Goal: Task Accomplishment & Management: Manage account settings

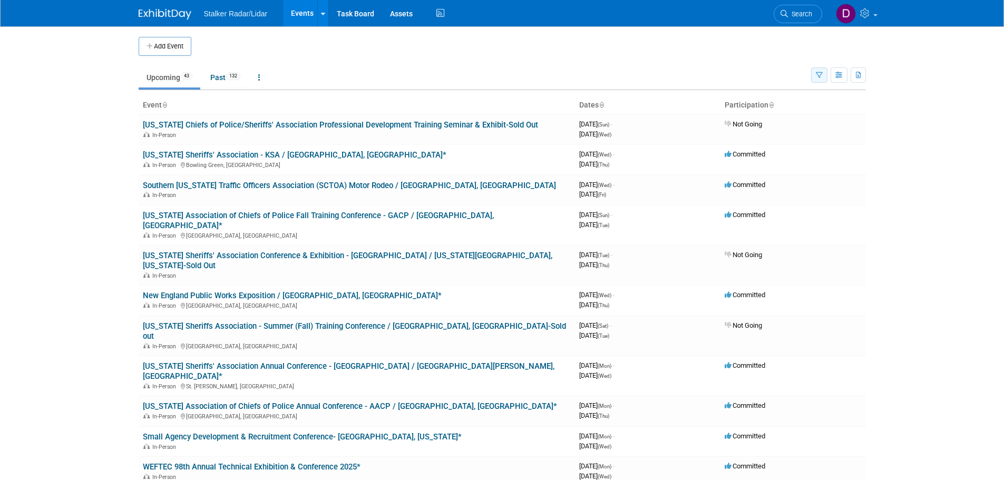
click at [818, 71] on button "button" at bounding box center [819, 74] width 16 height 15
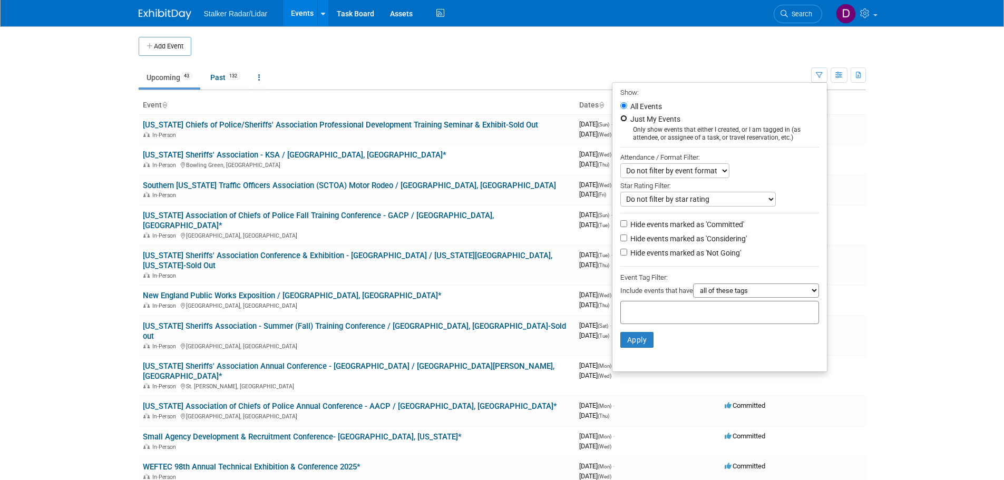
click at [620, 120] on input "Just My Events" at bounding box center [623, 118] width 7 height 7
radio input "true"
click at [634, 341] on button "Apply" at bounding box center [637, 340] width 34 height 16
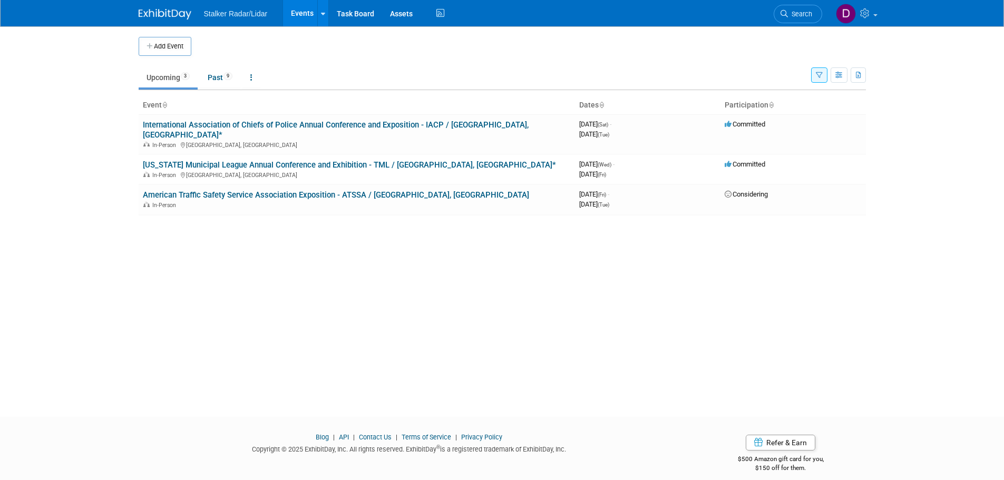
click at [240, 160] on link "[US_STATE] Municipal League Annual Conference and Exhibition - TML / [GEOGRAPHI…" at bounding box center [349, 164] width 413 height 9
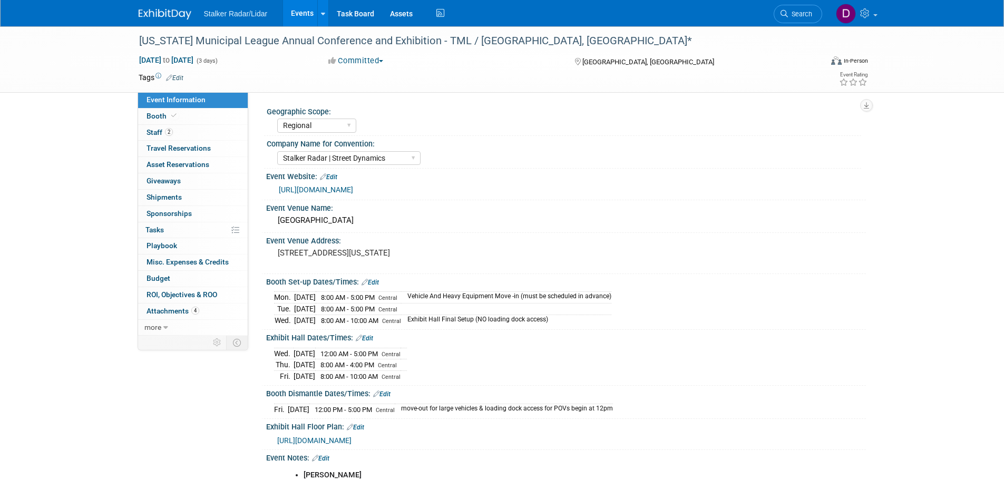
select select "Regional"
select select "Stalker Radar | Street Dynamics"
click at [161, 326] on link "more" at bounding box center [193, 328] width 110 height 16
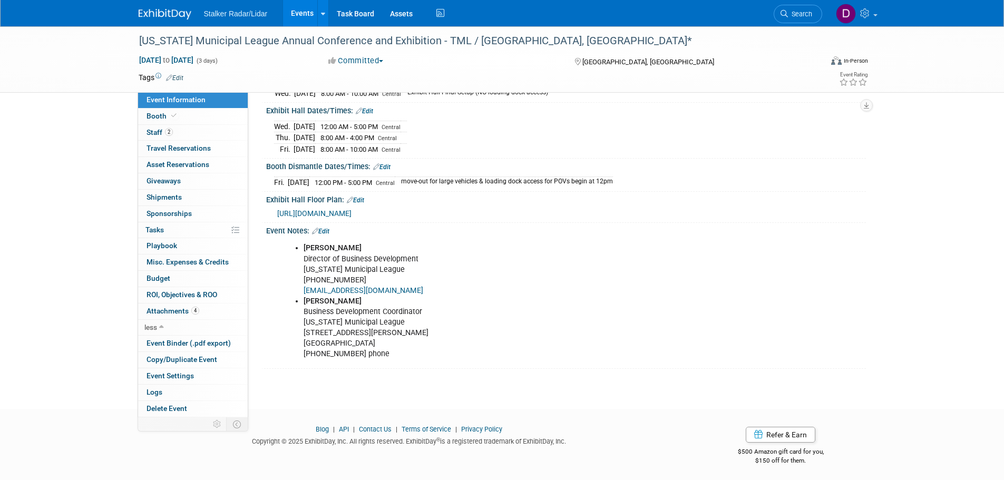
scroll to position [228, 0]
click at [329, 229] on link "Edit" at bounding box center [320, 230] width 17 height 7
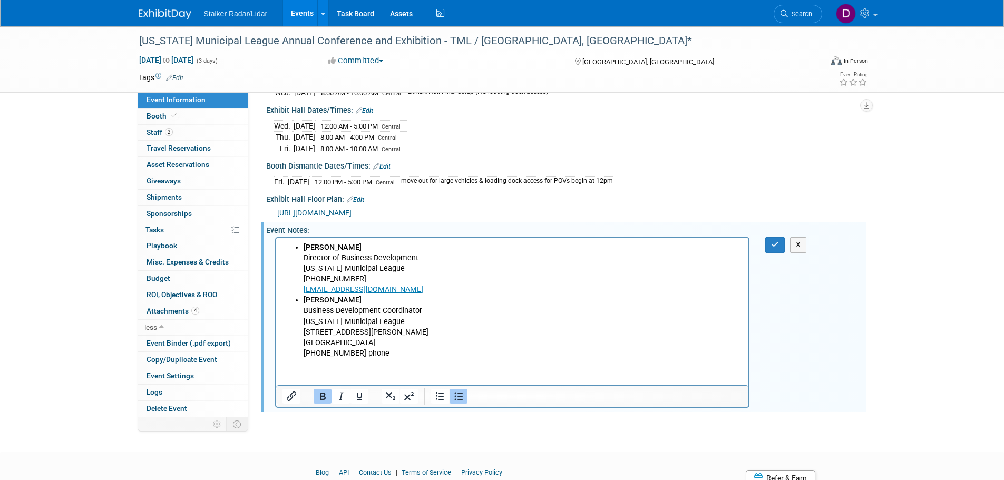
scroll to position [0, 0]
click at [299, 359] on html "Gray Gilson Director of Business Development Texas Municipal League 512-231-740…" at bounding box center [512, 298] width 473 height 121
click at [285, 359] on html "Gray Gilson Director of Business Development Texas Municipal League 512-231-740…" at bounding box center [512, 298] width 473 height 121
click at [381, 354] on li "Julianna Campbell Business Development Coordinator Texas Municipal League 1821 …" at bounding box center [522, 326] width 439 height 63
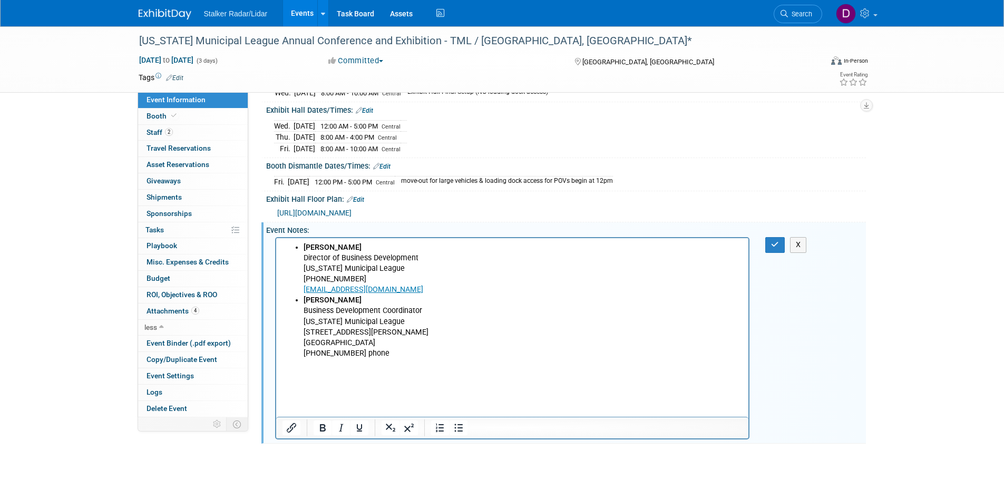
click at [292, 379] on body "Gray Gilson Director of Business Development Texas Municipal League 512-231-740…" at bounding box center [512, 316] width 462 height 148
click at [292, 379] on p "Rich Text Area. Press ALT-0 for help." at bounding box center [512, 374] width 461 height 11
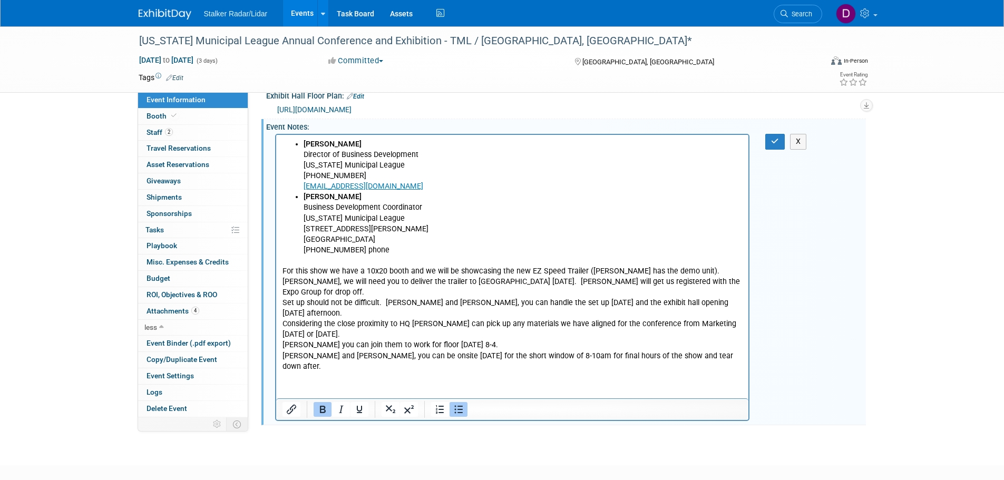
scroll to position [337, 0]
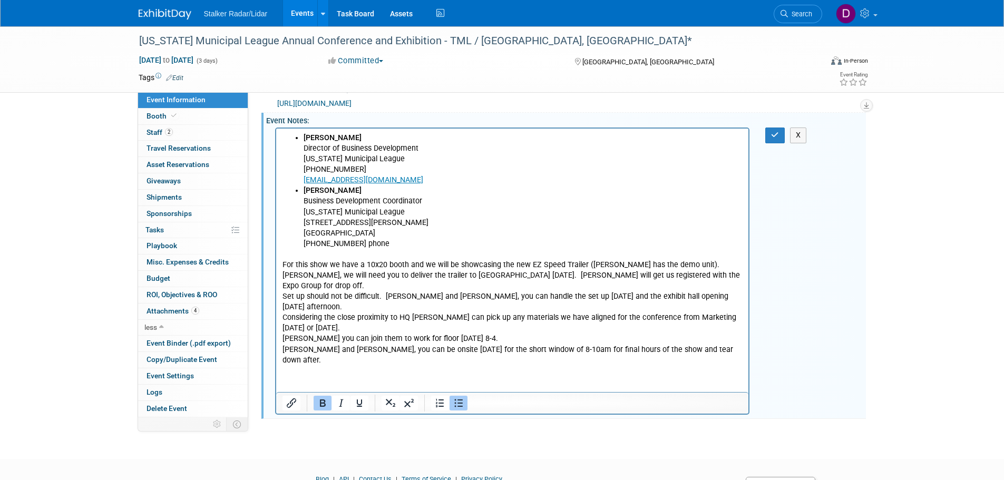
click at [333, 285] on p "For this show we have a 10x20 booth and we will be showcasing the new EZ Speed …" at bounding box center [512, 313] width 461 height 106
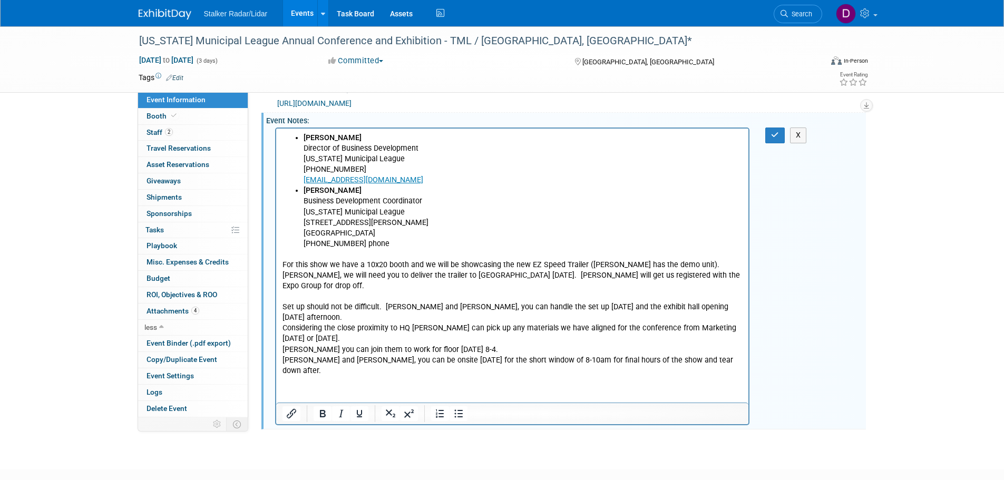
click at [338, 318] on p "Set up should not be difficult. Michael and Chris, you can handle the set up on…" at bounding box center [512, 333] width 461 height 85
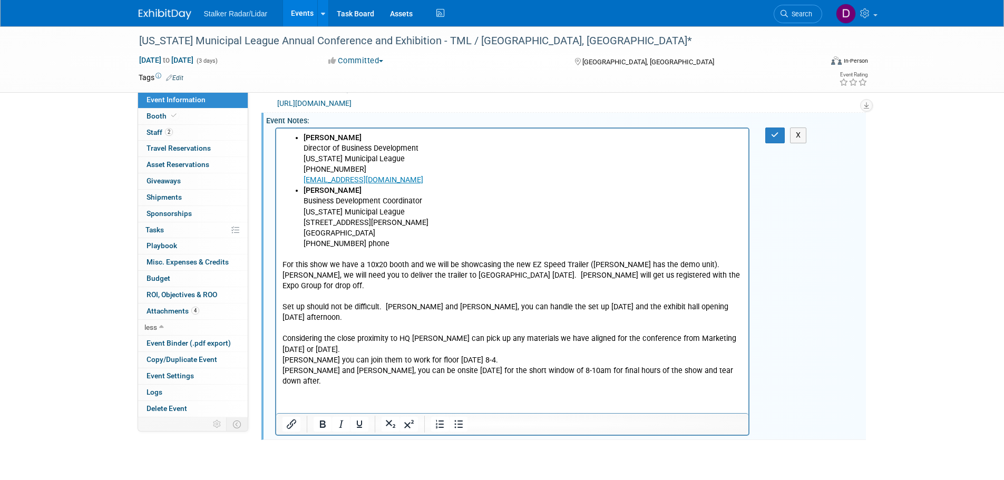
click at [334, 354] on p "Considering the close proximity to HQ Michael can pick up any materials we have…" at bounding box center [512, 354] width 461 height 63
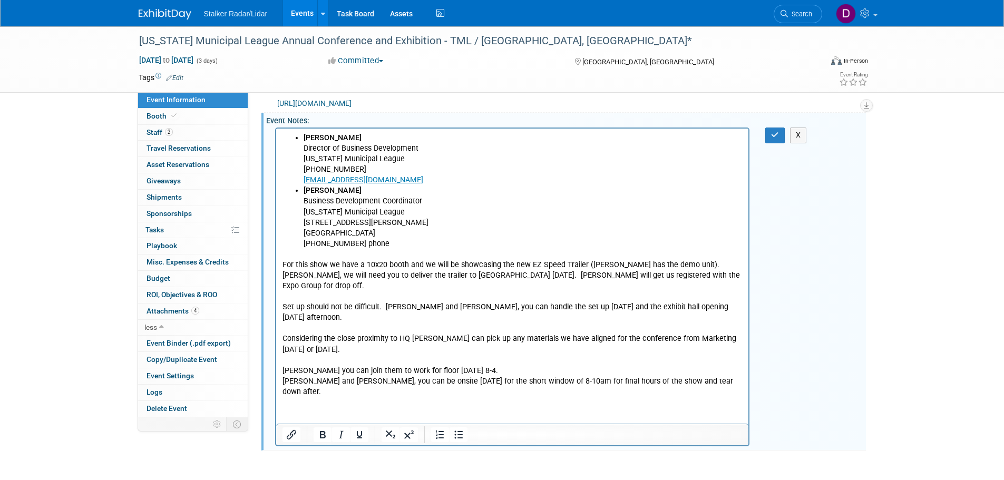
click at [510, 369] on p "Stephen you can join them to work for floor on Thursday 8-4. Chris and Michael,…" at bounding box center [512, 376] width 461 height 42
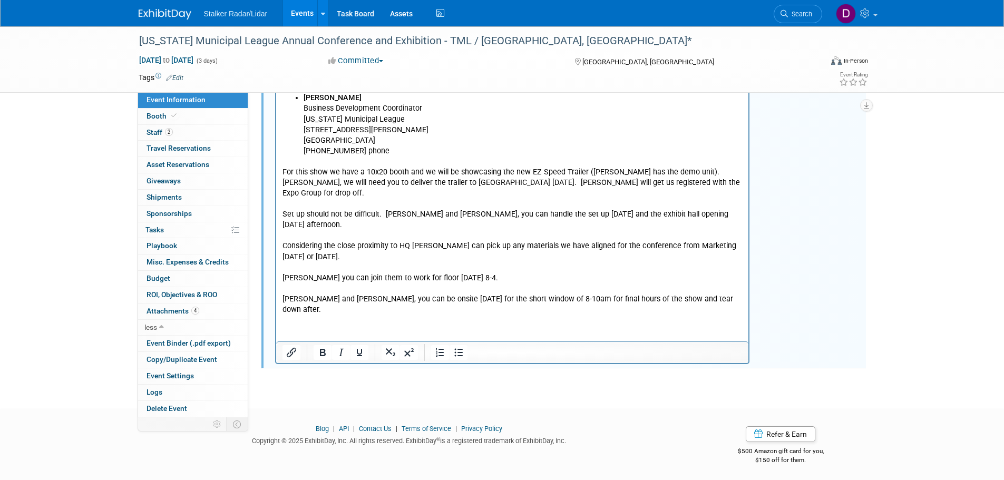
scroll to position [219, 0]
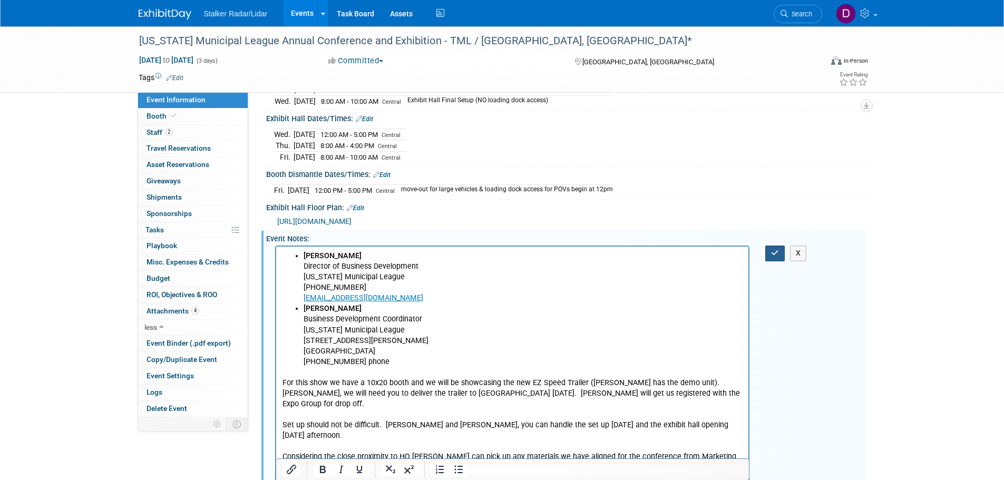
click at [769, 250] on button "button" at bounding box center [774, 253] width 19 height 15
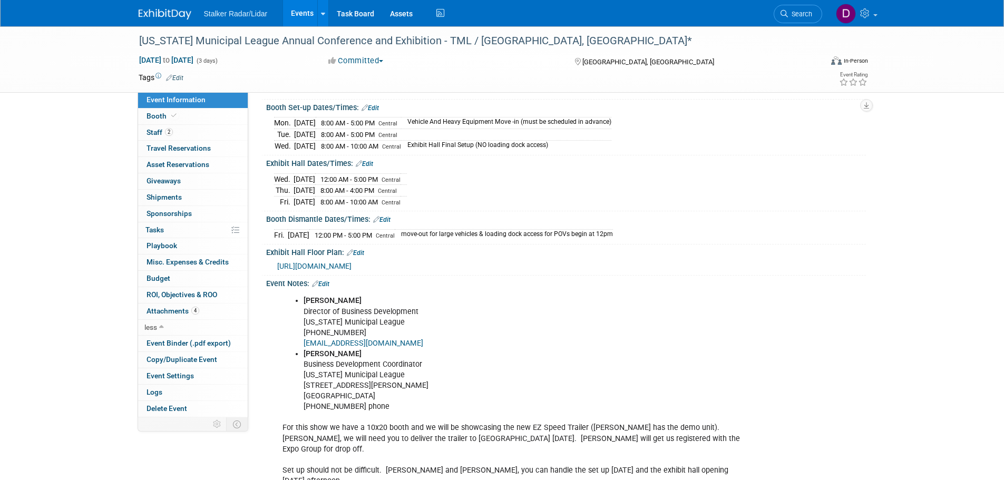
scroll to position [0, 0]
